Goal: Task Accomplishment & Management: Complete application form

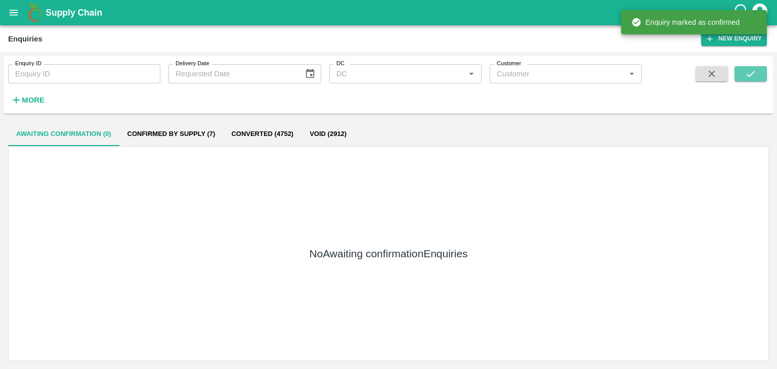
click at [743, 68] on button "submit" at bounding box center [751, 73] width 32 height 15
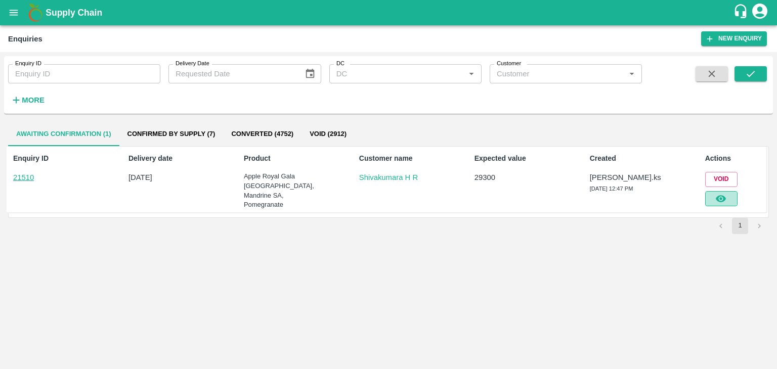
click at [735, 197] on button "button" at bounding box center [721, 198] width 32 height 15
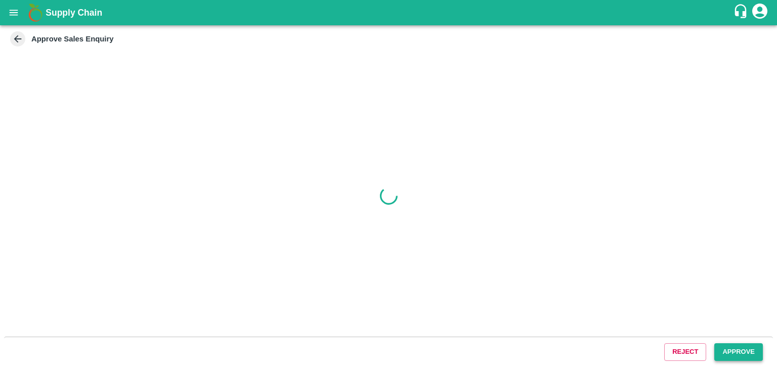
click at [735, 356] on button "Approve" at bounding box center [738, 353] width 49 height 18
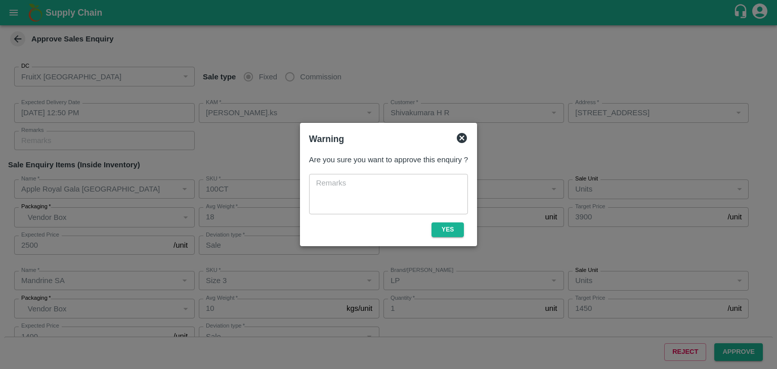
type input "[DATE] 12:50 PM"
type input "[PERSON_NAME].ks"
type input "Shivakumara H R"
type input "[STREET_ADDRESS]"
type input "Apple Royal Gala [GEOGRAPHIC_DATA]"
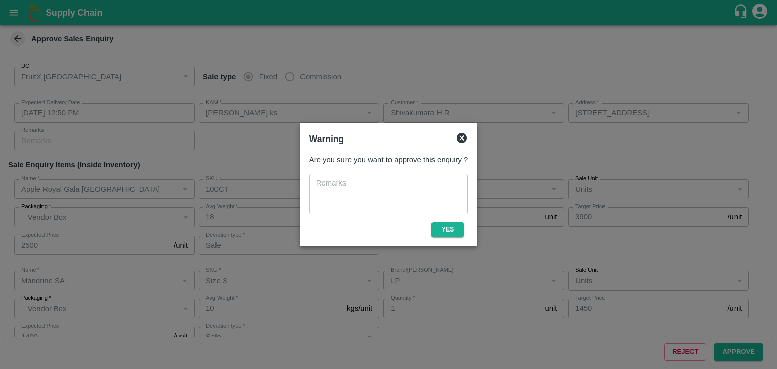
type input "100CT"
type input "LP"
type input "Sale"
type input "Mandrine SA"
type input "Size 3"
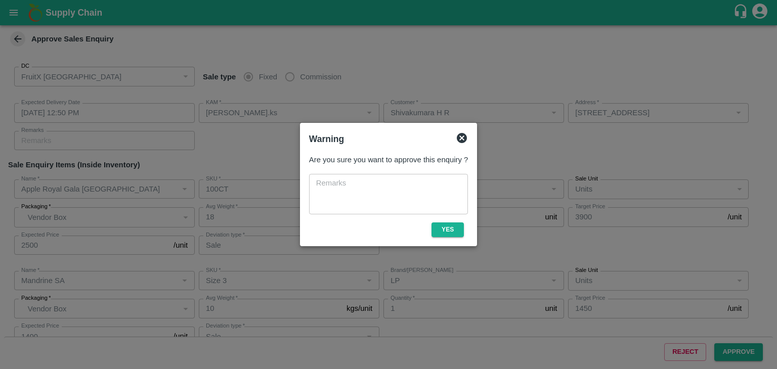
type input "LP"
type input "Sale"
type input "Pomegranate"
type input "MH-RYL-180-220"
type input "ZK"
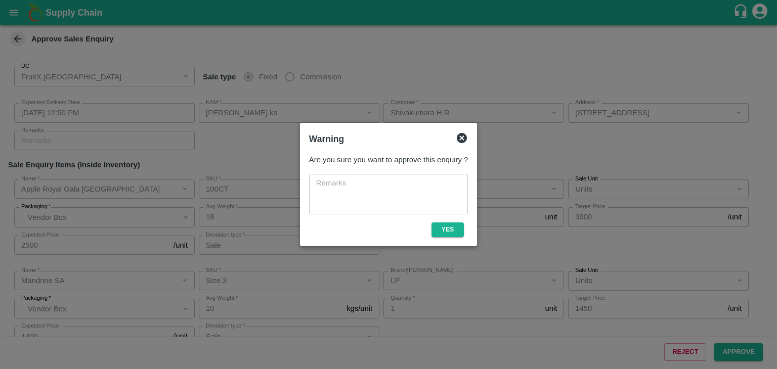
type input "Sale"
type input "Pomegranate"
type input "MH-RYL-220-250"
type input "MP"
type input "Sale"
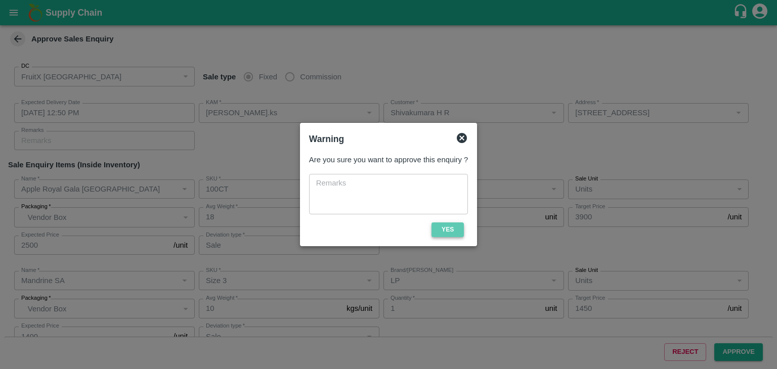
click at [453, 231] on button "Yes" at bounding box center [448, 230] width 32 height 15
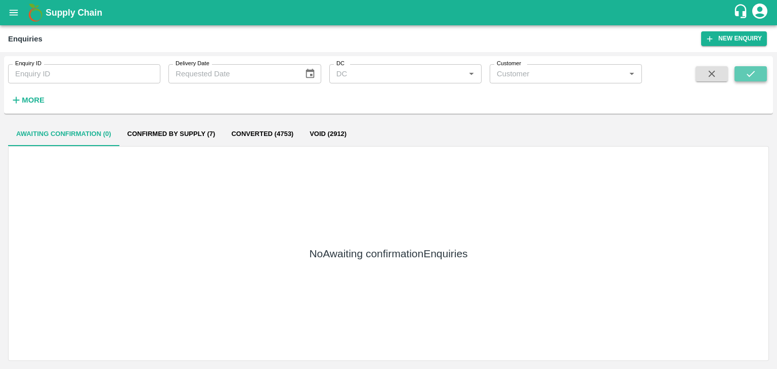
click at [759, 78] on button "submit" at bounding box center [751, 73] width 32 height 15
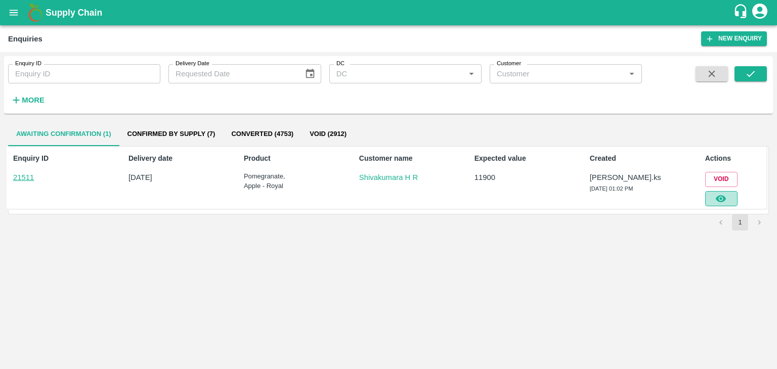
click at [729, 196] on button "button" at bounding box center [721, 198] width 32 height 15
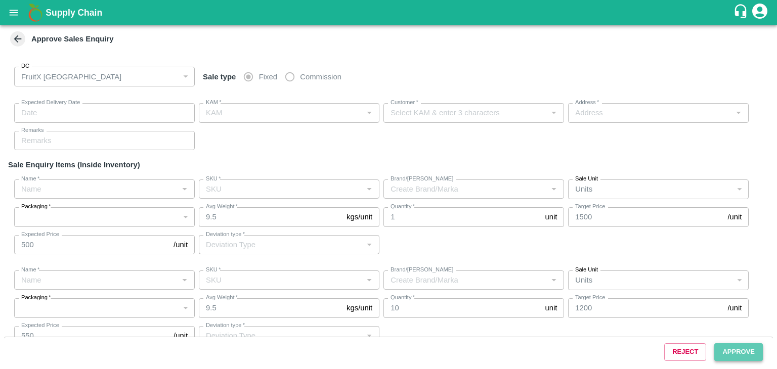
click at [728, 349] on button "Approve" at bounding box center [738, 353] width 49 height 18
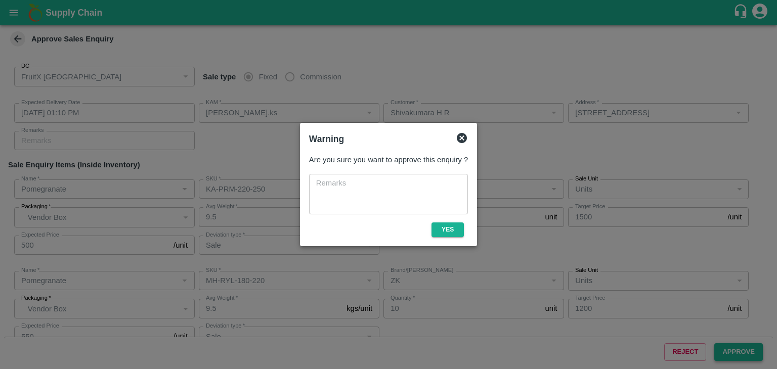
type input "[DATE] 01:10 PM"
type input "[PERSON_NAME].ks"
type input "Shivakumara H R"
type input "[STREET_ADDRESS]"
type input "Pomegranate"
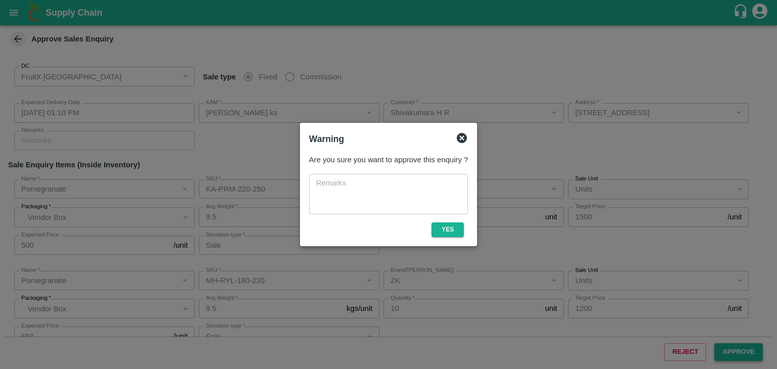
type input "KA-PRM-220-250"
type input "GS"
type input "Sale"
type input "Pomegranate"
type input "MH-RYL-180-220"
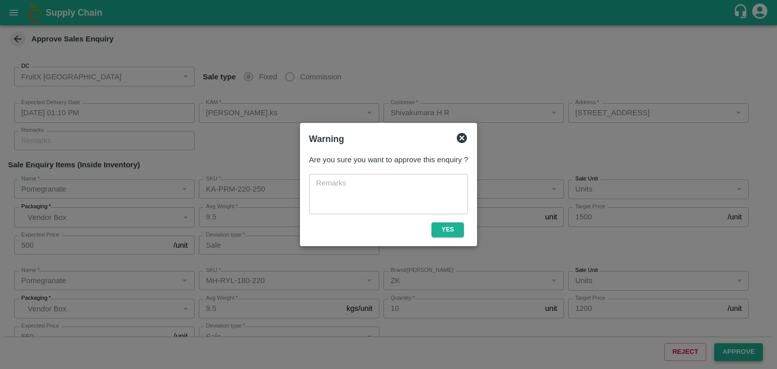
type input "ZK"
type input "Sale"
type input "Pomegranate"
type input "MH-RYL-220-250"
type input "SM"
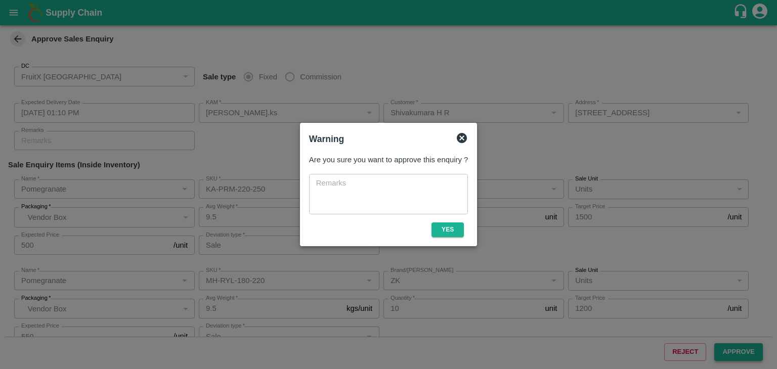
type input "Sale"
type input "Pomegranate"
type input "MH-RYL-250-300"
type input "SM"
type input "Sale"
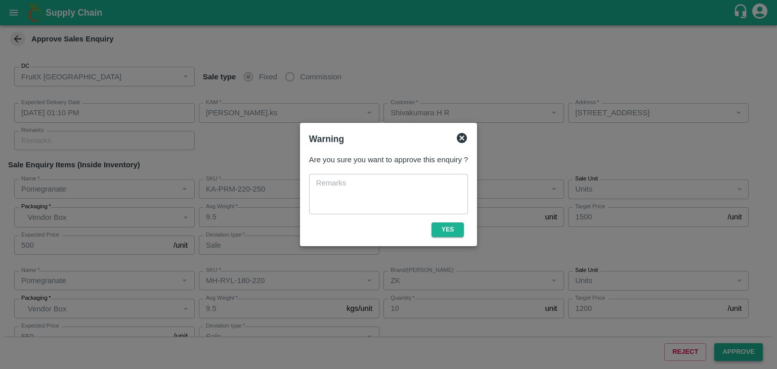
type input "Apple - Royal"
type input "A-ES (175)"
type input "Sale"
type input "Pomegranate"
type input "MH-RYL-220-250"
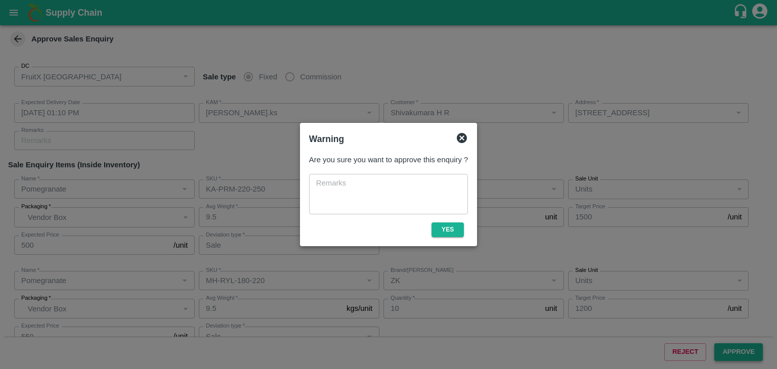
type input "MP"
type input "Sale"
click at [445, 228] on button "Yes" at bounding box center [448, 230] width 32 height 15
